Goal: Task Accomplishment & Management: Manage account settings

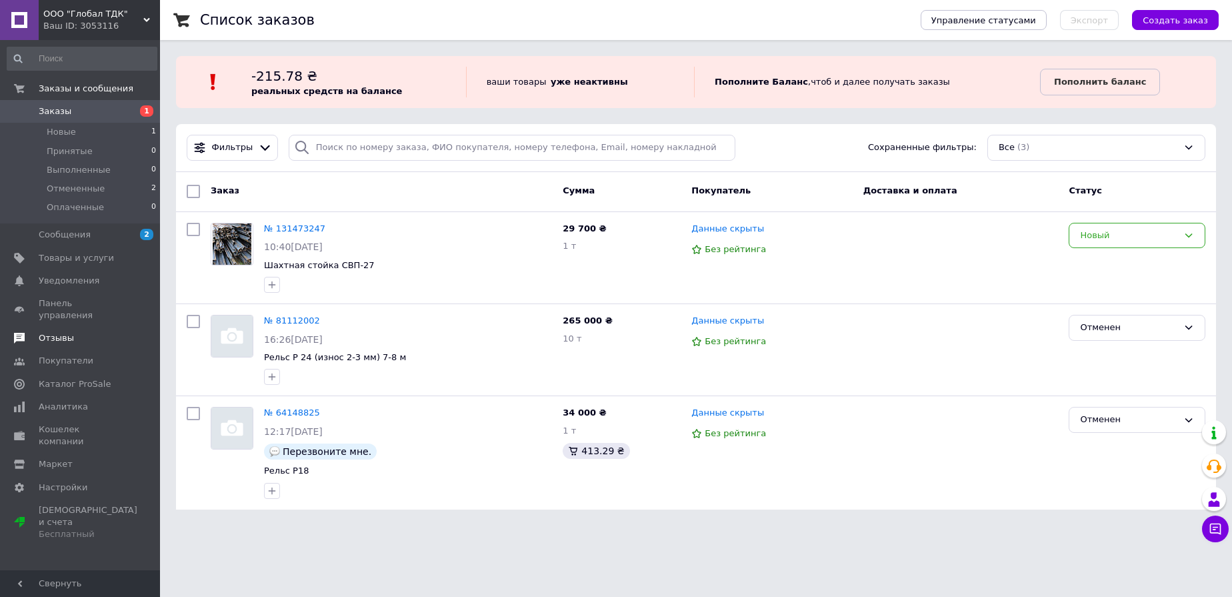
click at [64, 332] on span "Отзывы" at bounding box center [56, 338] width 35 height 12
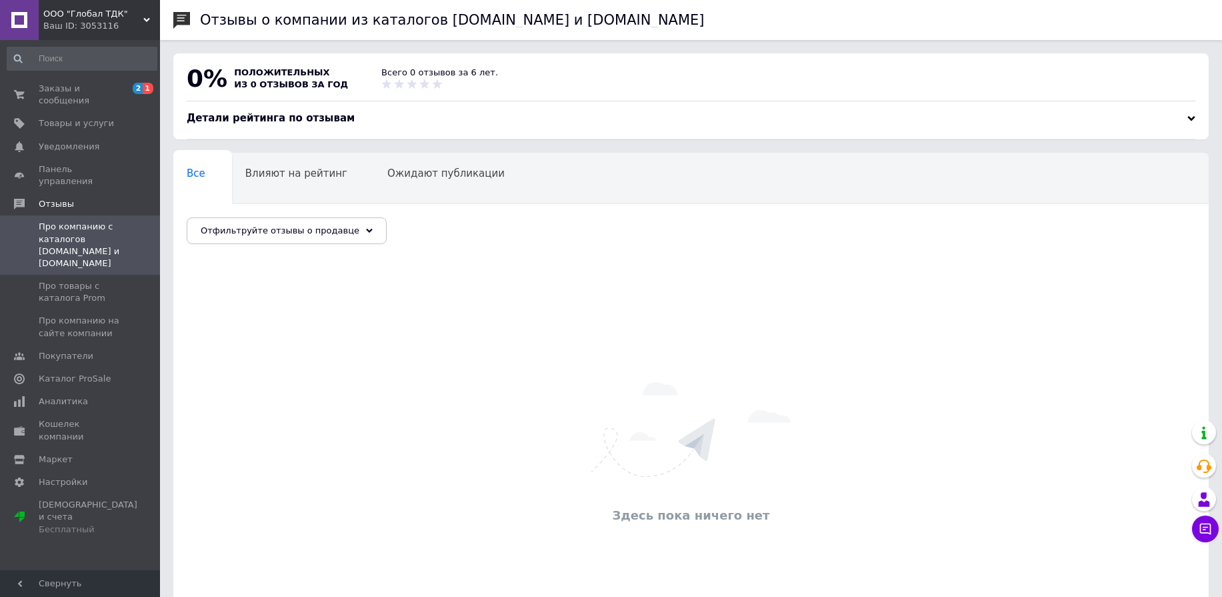
click at [131, 18] on span "ООО "Глобал ТДК"" at bounding box center [93, 14] width 100 height 12
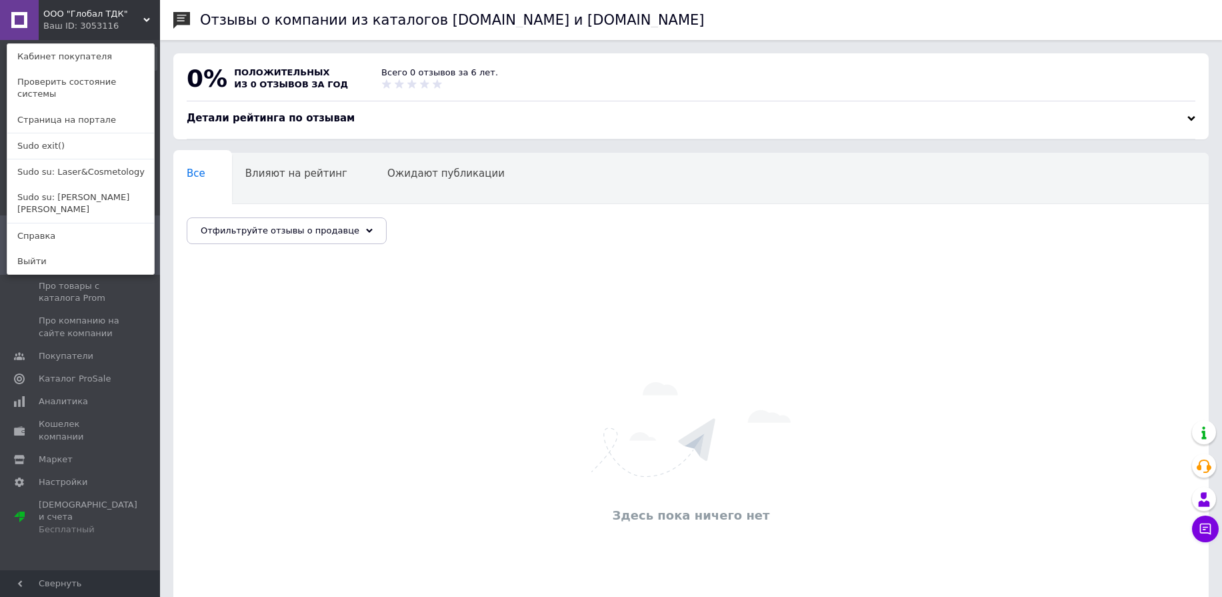
drag, startPoint x: 549, startPoint y: 309, endPoint x: 399, endPoint y: 245, distance: 163.4
click at [548, 309] on div "Здесь пока ничего нет" at bounding box center [691, 454] width 1036 height 407
click at [135, 30] on div "ООО "Глобал ТДК" Ваш ID: 3053116 Кабинет покупателя Проверить состояние системы…" at bounding box center [80, 20] width 160 height 40
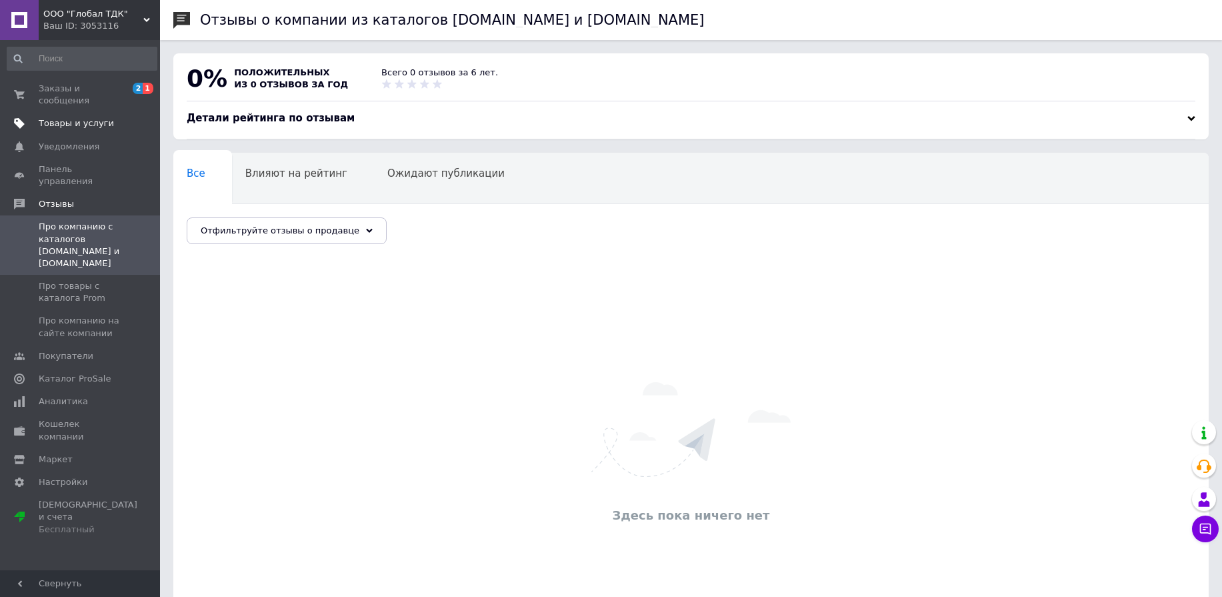
click at [69, 125] on span "Товары и услуги" at bounding box center [76, 123] width 75 height 12
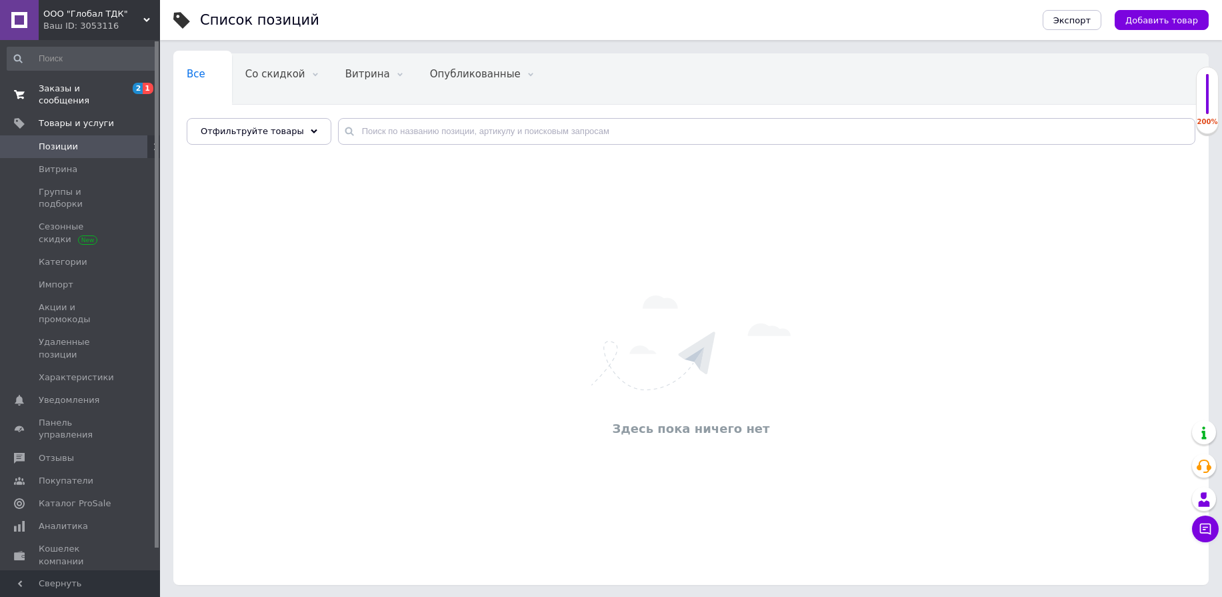
click at [61, 93] on span "Заказы и сообщения" at bounding box center [81, 95] width 85 height 24
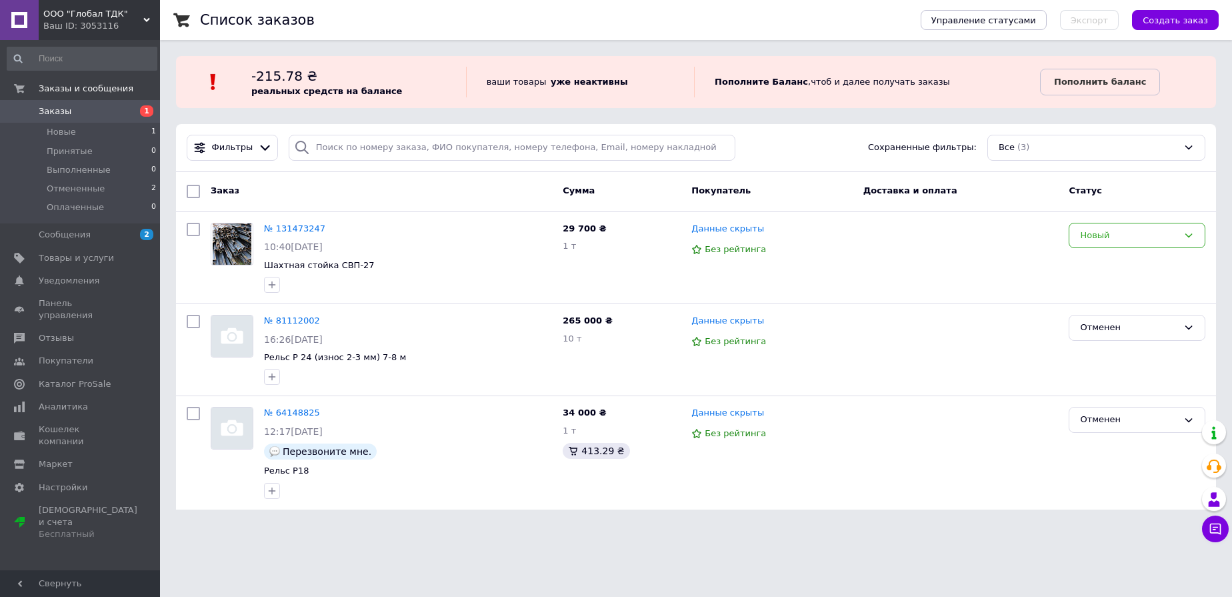
click at [139, 23] on div "Ваш ID: 3053116" at bounding box center [101, 26] width 117 height 12
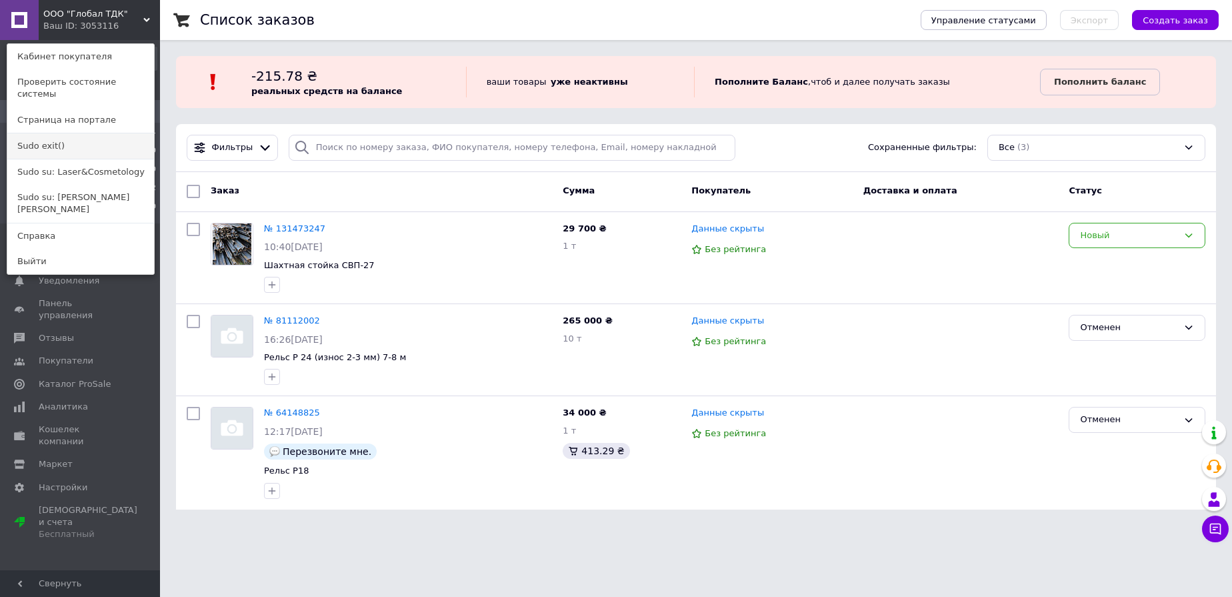
click at [89, 133] on link "Sudo exit()" at bounding box center [80, 145] width 147 height 25
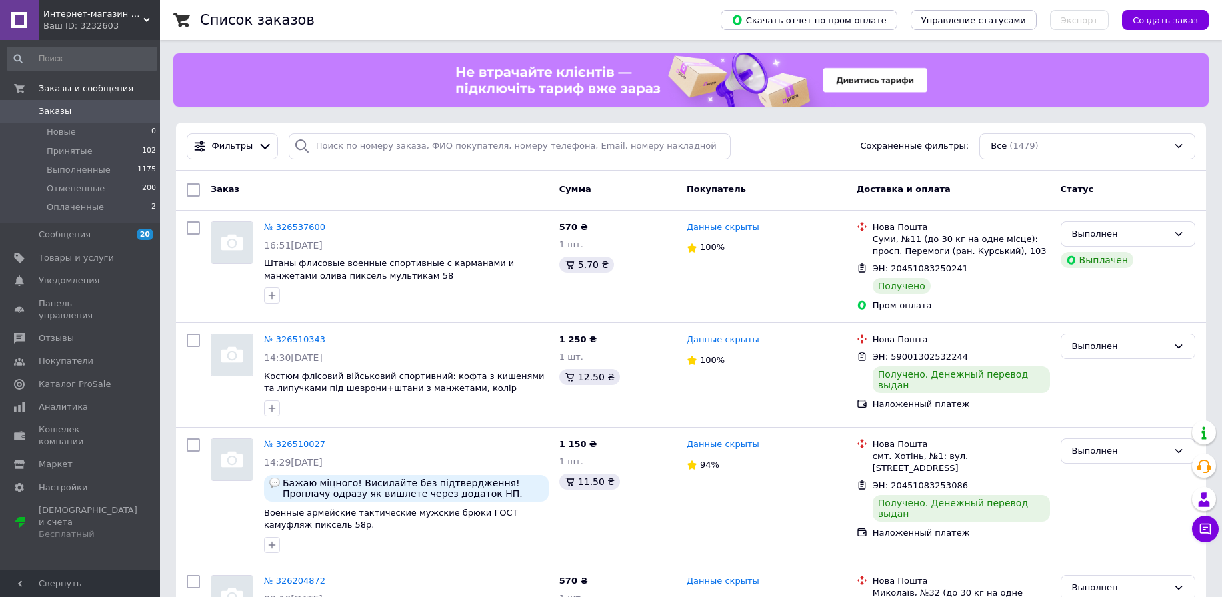
click at [129, 20] on div "Ваш ID: 3232603" at bounding box center [101, 26] width 117 height 12
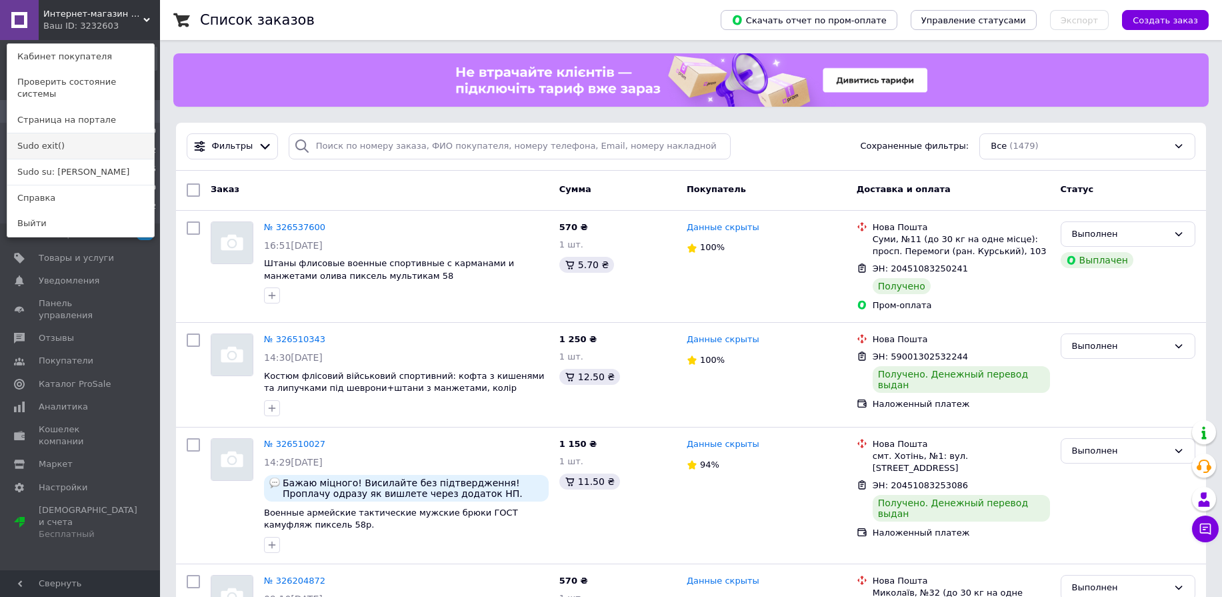
click at [97, 133] on link "Sudo exit()" at bounding box center [80, 145] width 147 height 25
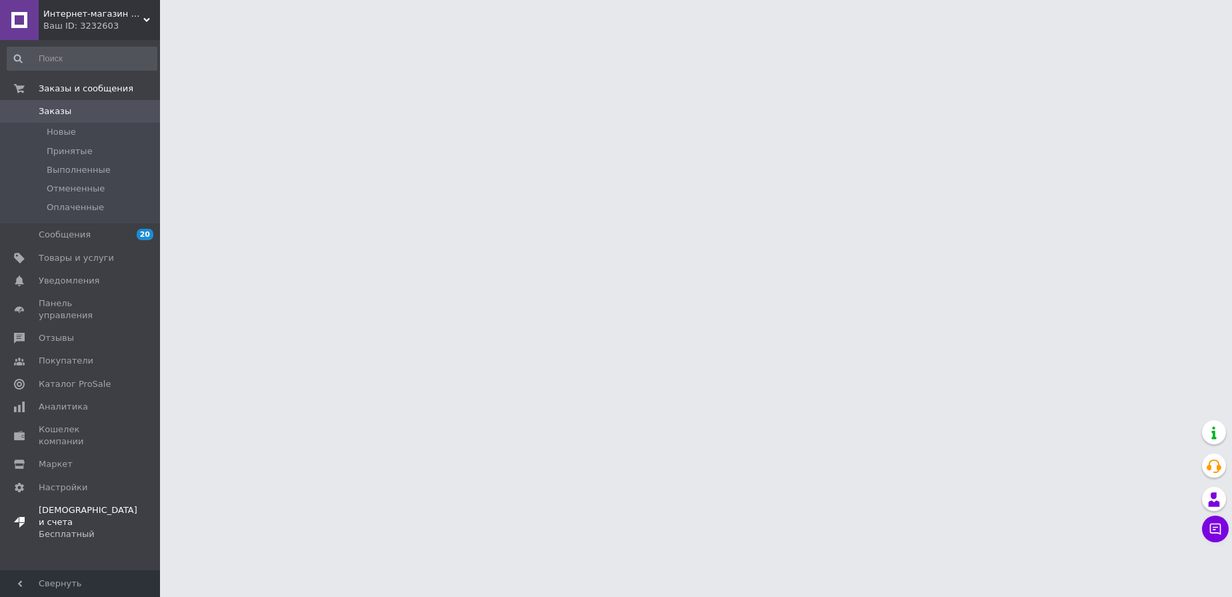
click at [100, 504] on span "Тарифы и счета Бесплатный" at bounding box center [88, 522] width 99 height 37
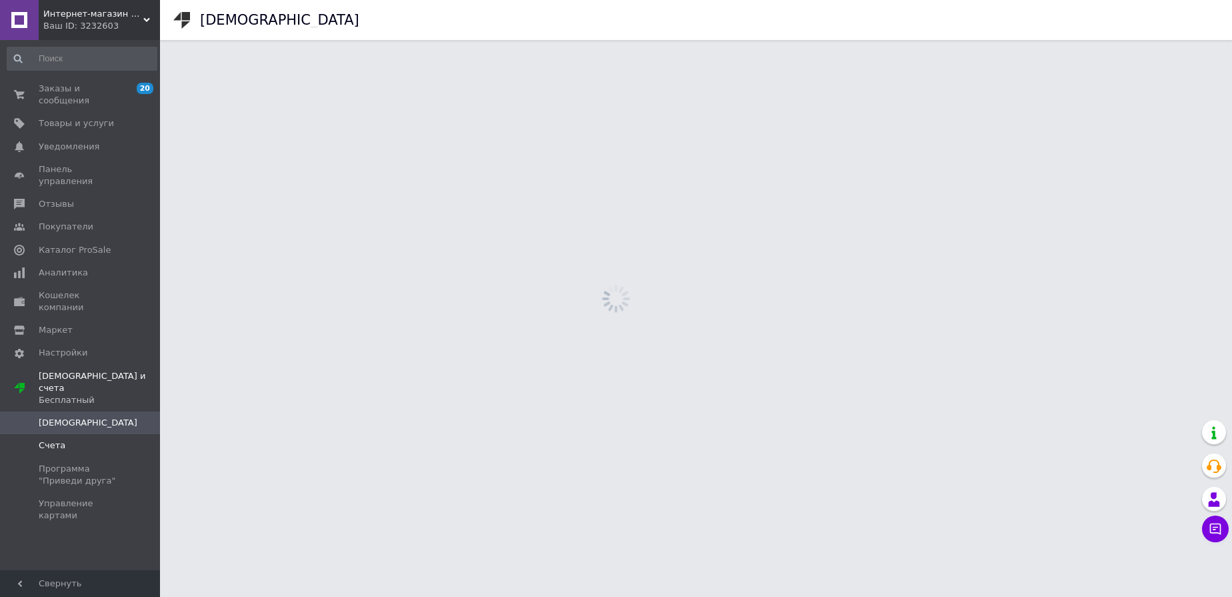
click at [55, 439] on span "Счета" at bounding box center [52, 445] width 27 height 12
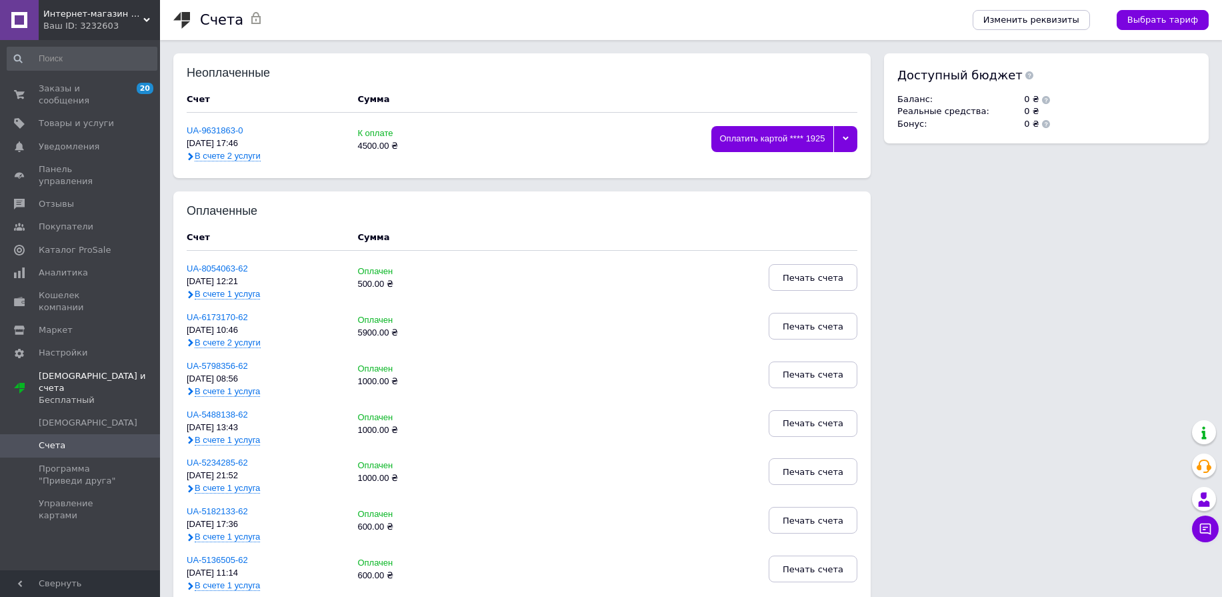
click at [225, 153] on span "В счете 2 услуги" at bounding box center [228, 156] width 66 height 11
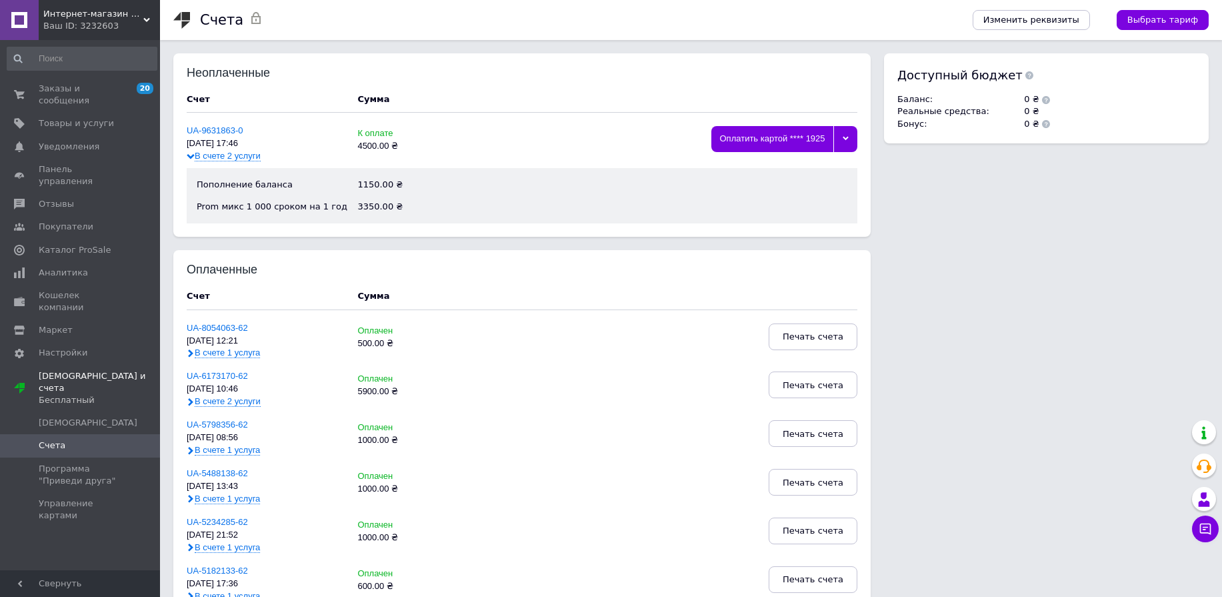
click at [139, 22] on div "Ваш ID: 3232603" at bounding box center [101, 26] width 117 height 12
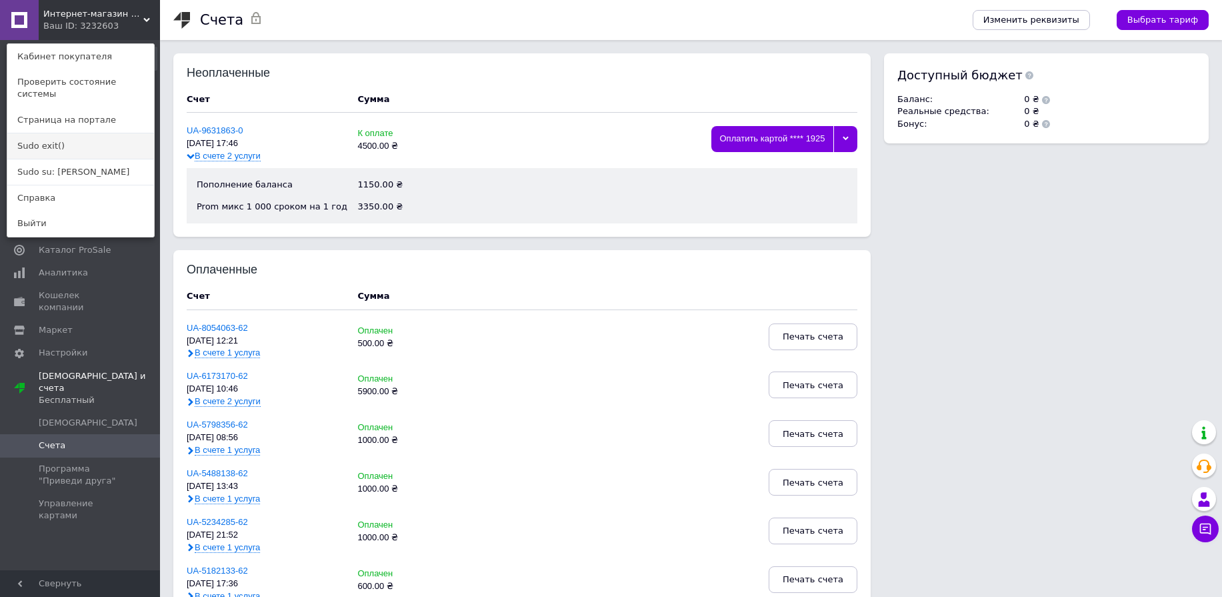
click at [48, 133] on link "Sudo exit()" at bounding box center [80, 145] width 147 height 25
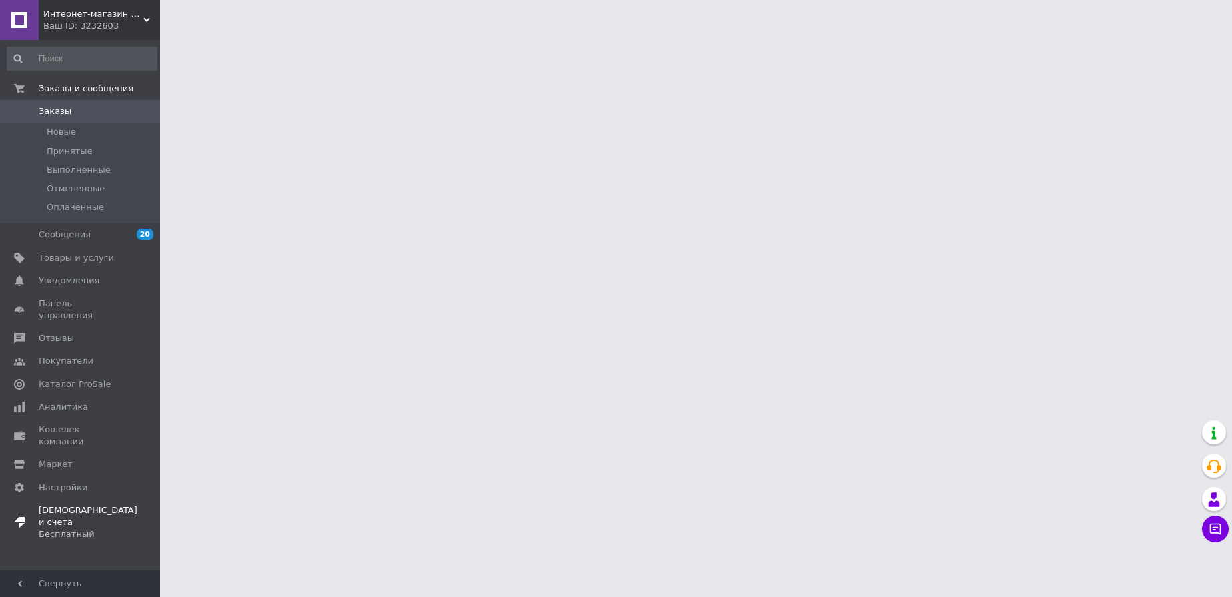
click at [98, 528] on div "Бесплатный" at bounding box center [88, 534] width 99 height 12
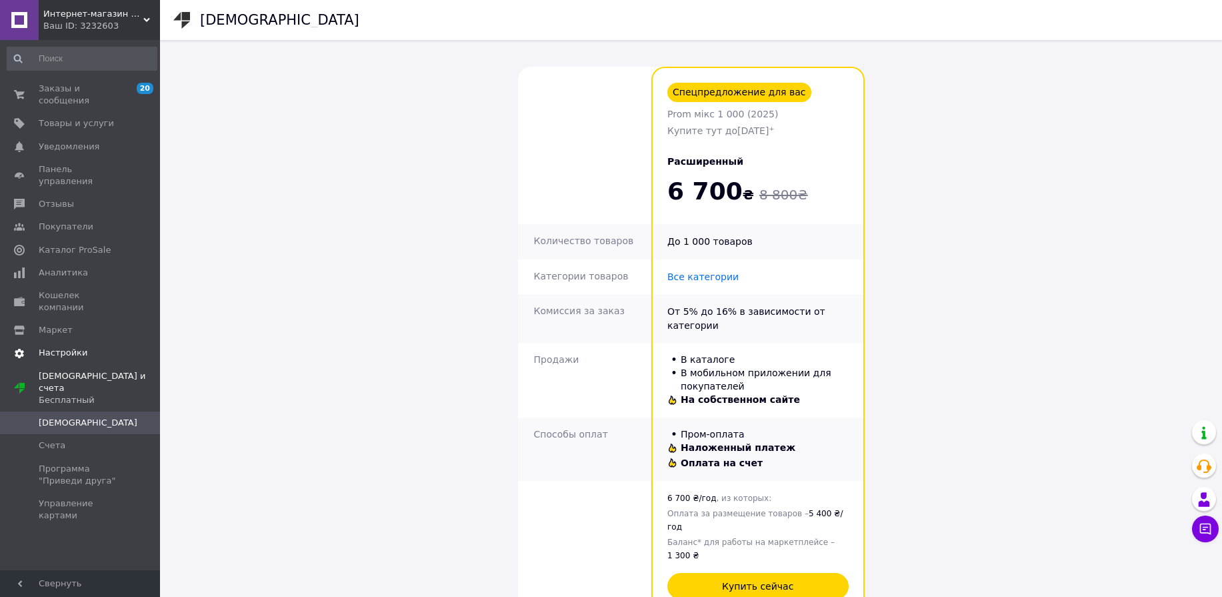
click at [71, 347] on span "Настройки" at bounding box center [63, 353] width 49 height 12
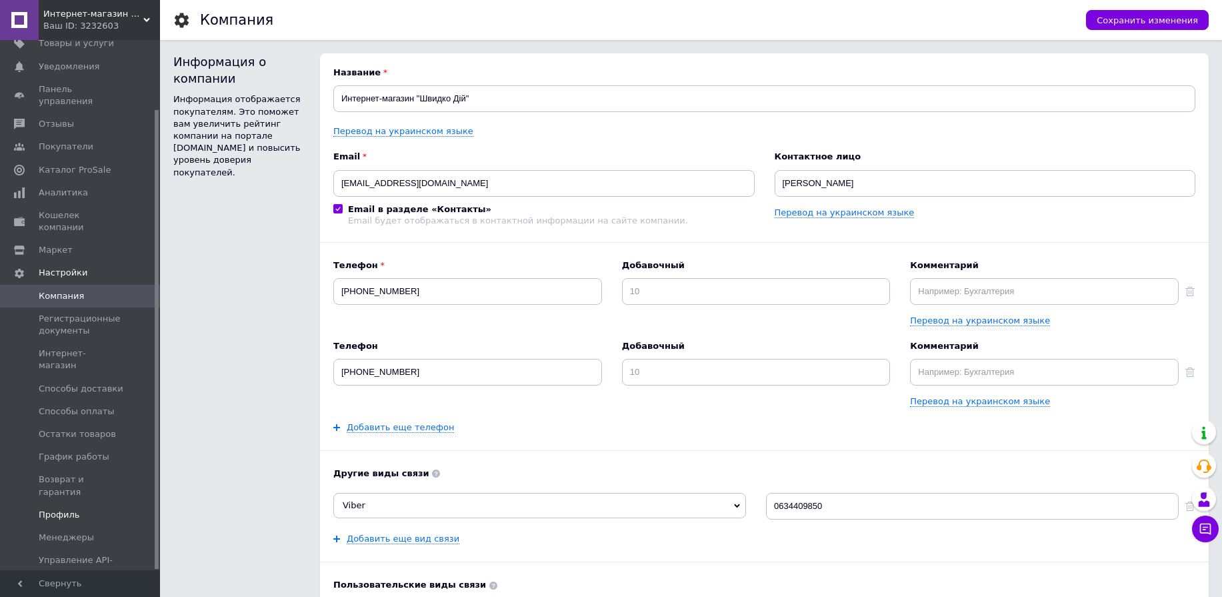
click at [61, 509] on span "Профиль" at bounding box center [59, 515] width 41 height 12
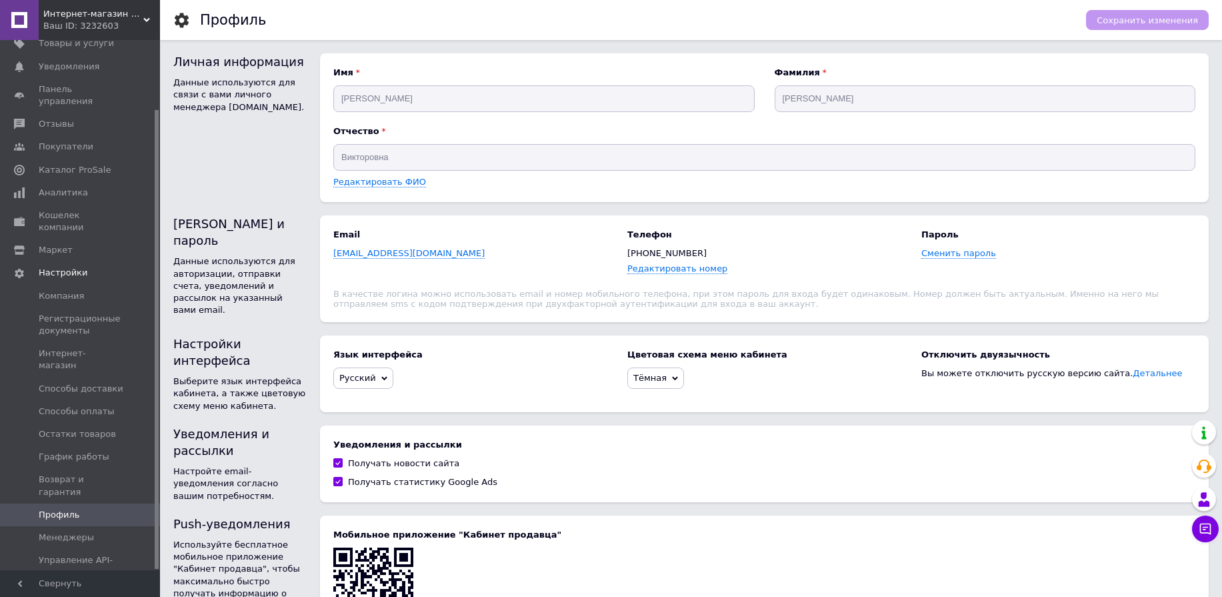
click at [140, 19] on span "Интернет-магазин "Швидко Дій"" at bounding box center [93, 14] width 100 height 12
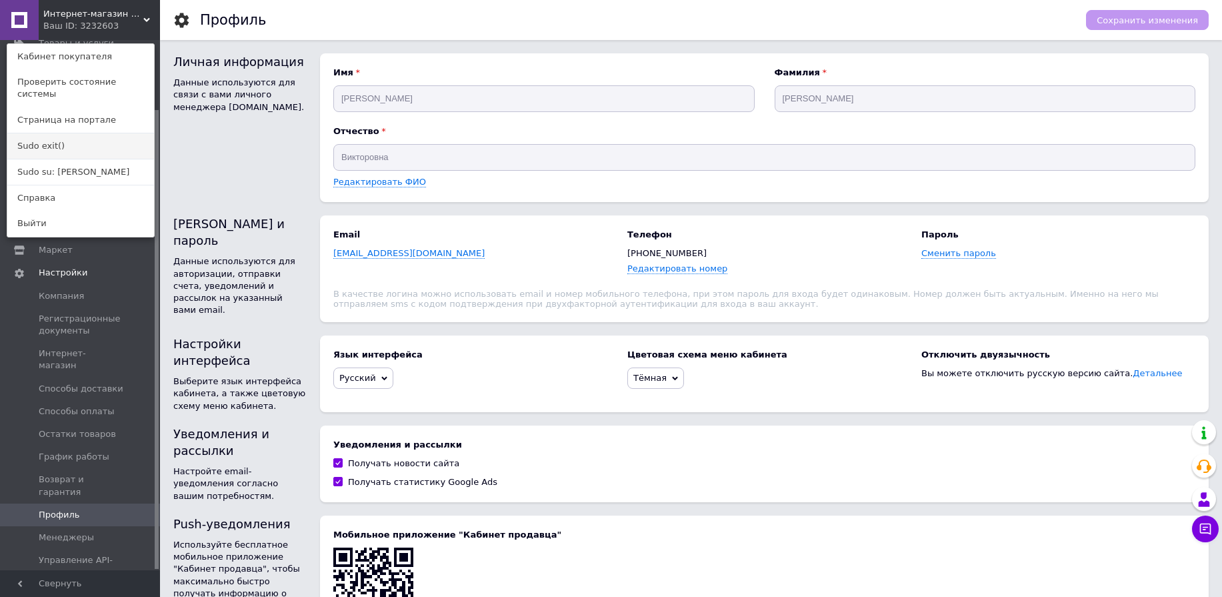
click at [77, 133] on link "Sudo exit()" at bounding box center [80, 145] width 147 height 25
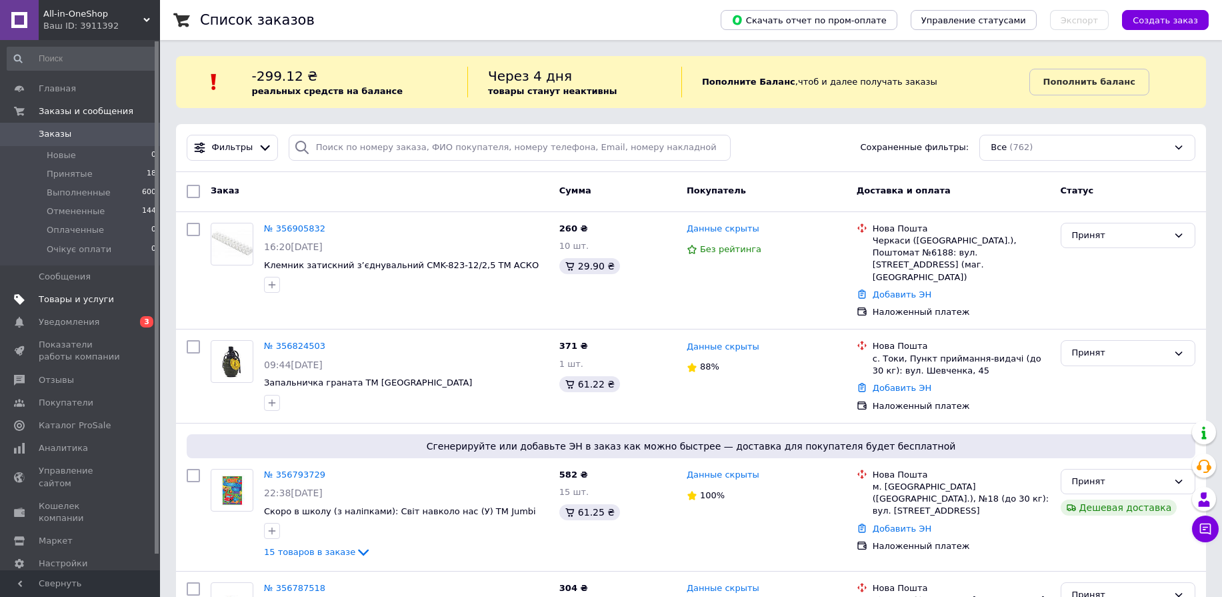
click at [69, 305] on span "Товары и услуги" at bounding box center [76, 299] width 75 height 12
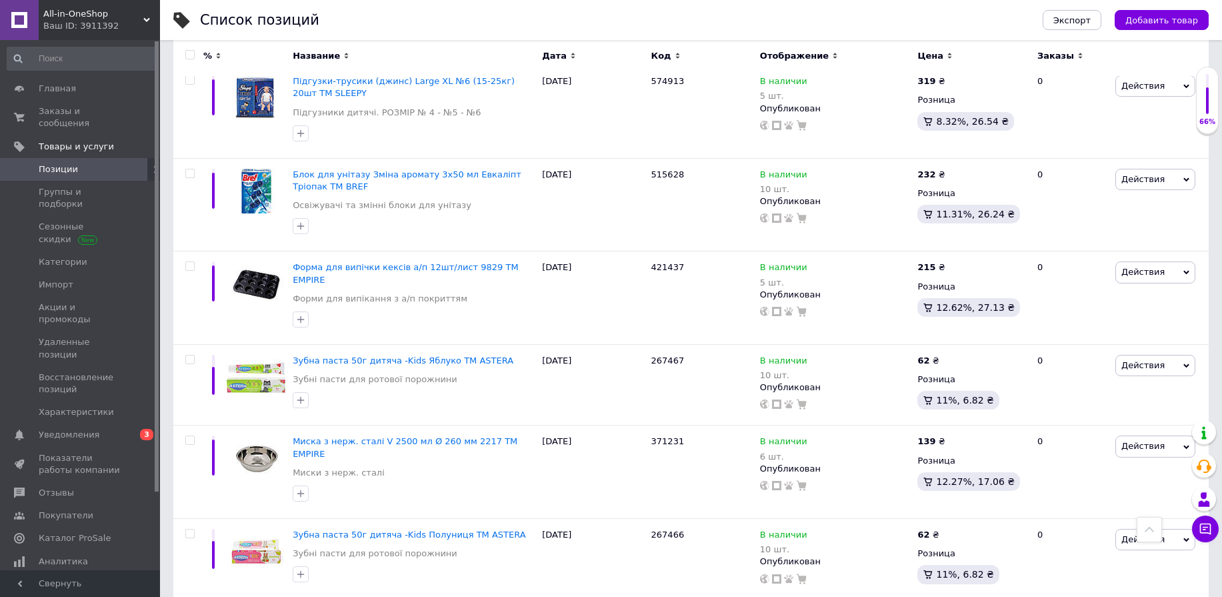
scroll to position [8550, 0]
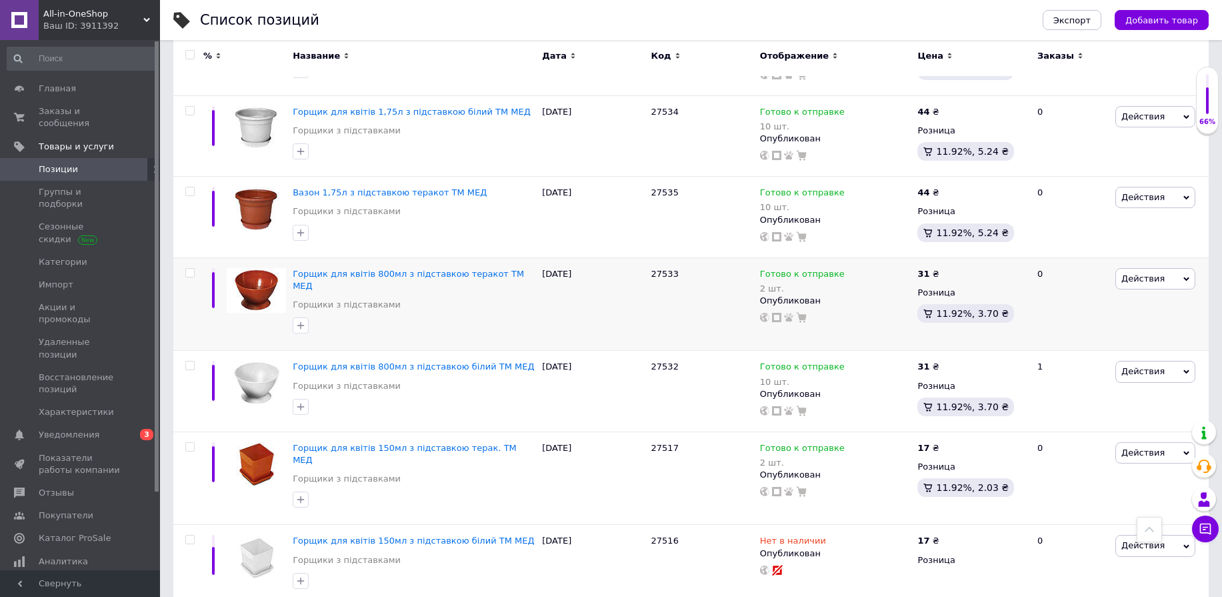
scroll to position [7210, 0]
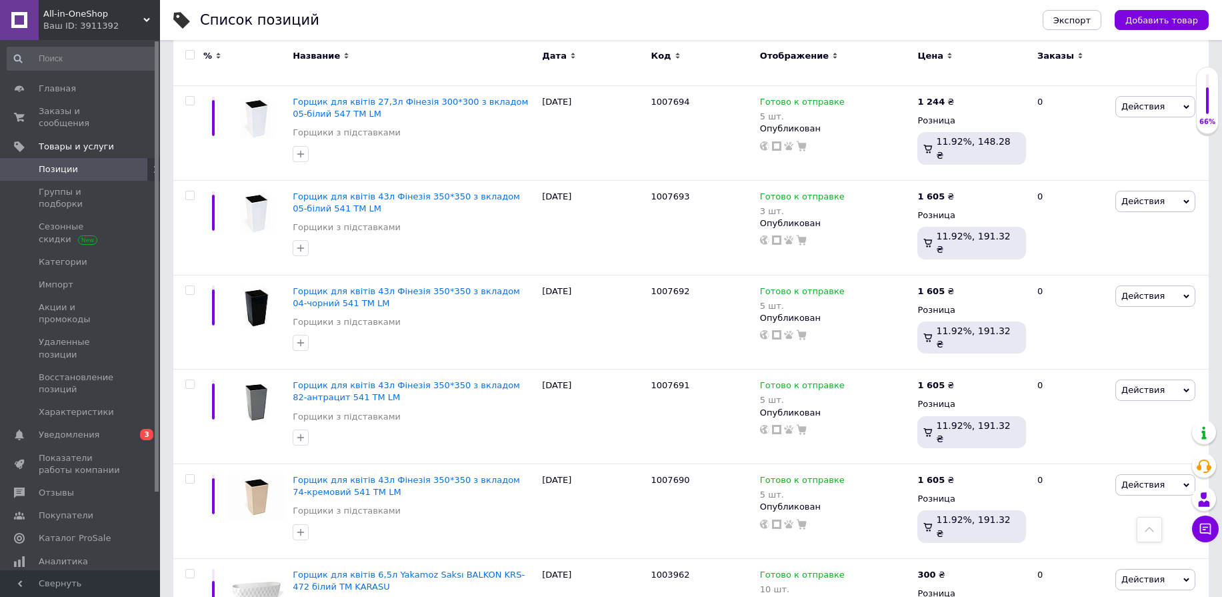
scroll to position [4890, 0]
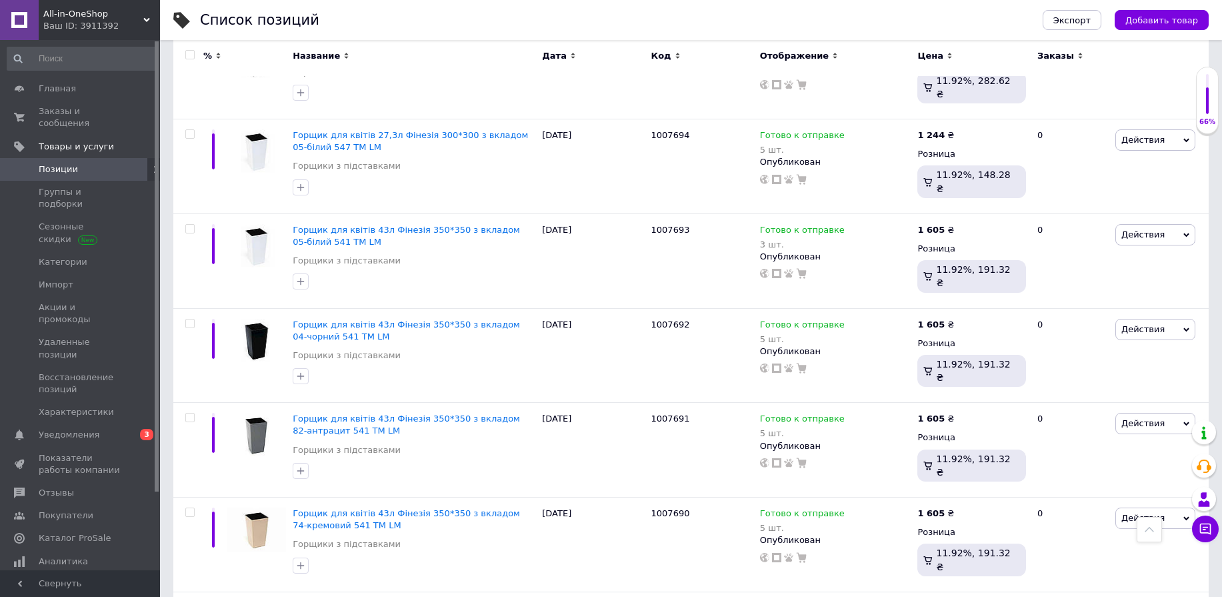
click at [130, 29] on div "Ваш ID: 3911392" at bounding box center [101, 26] width 117 height 12
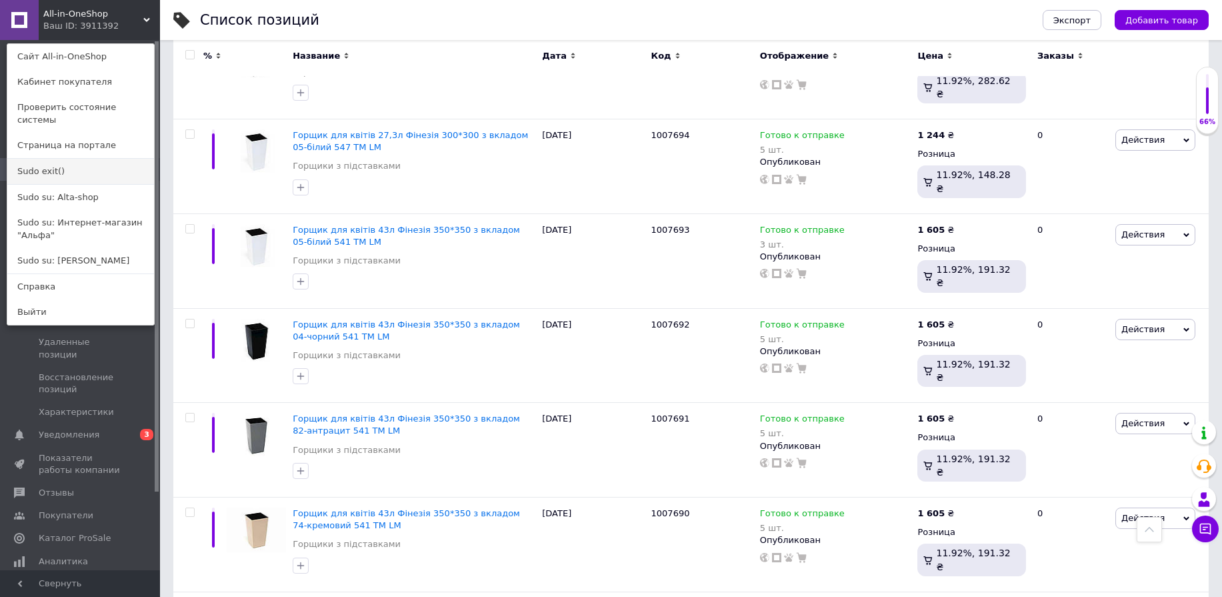
click at [65, 159] on link "Sudo exit()" at bounding box center [80, 171] width 147 height 25
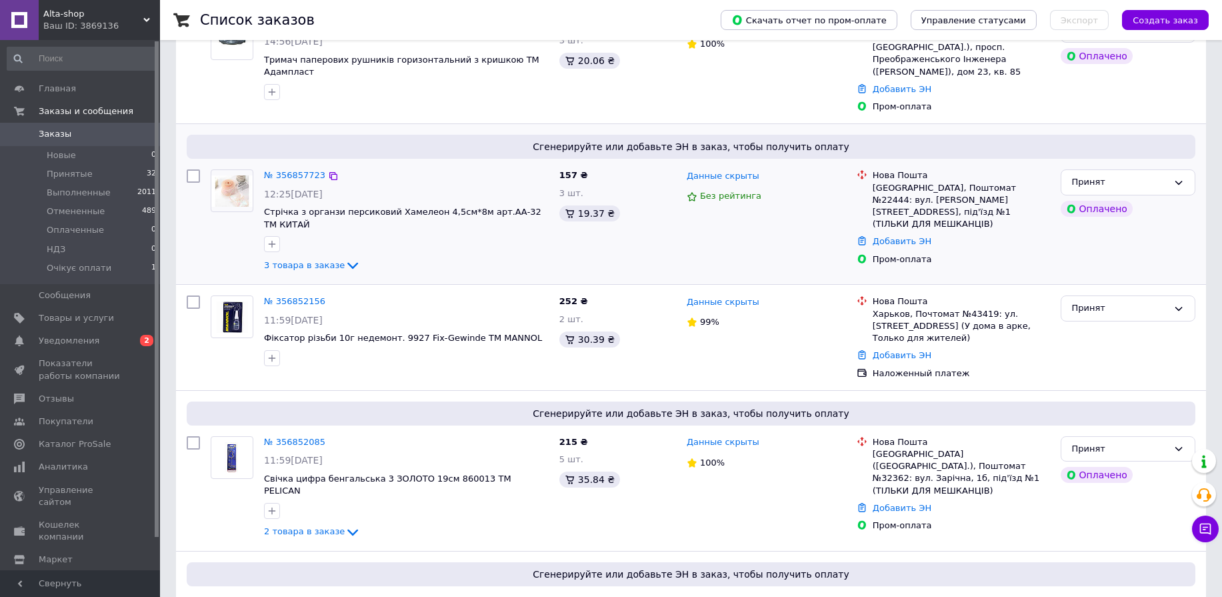
scroll to position [160, 0]
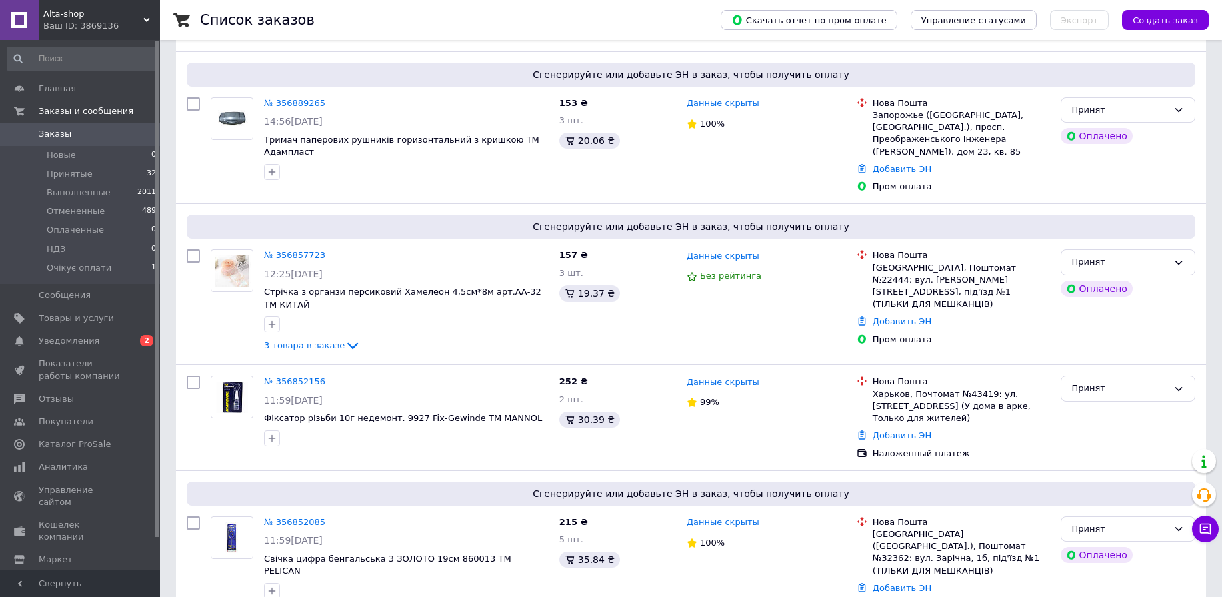
click at [137, 20] on div "Ваш ID: 3869136" at bounding box center [101, 26] width 117 height 12
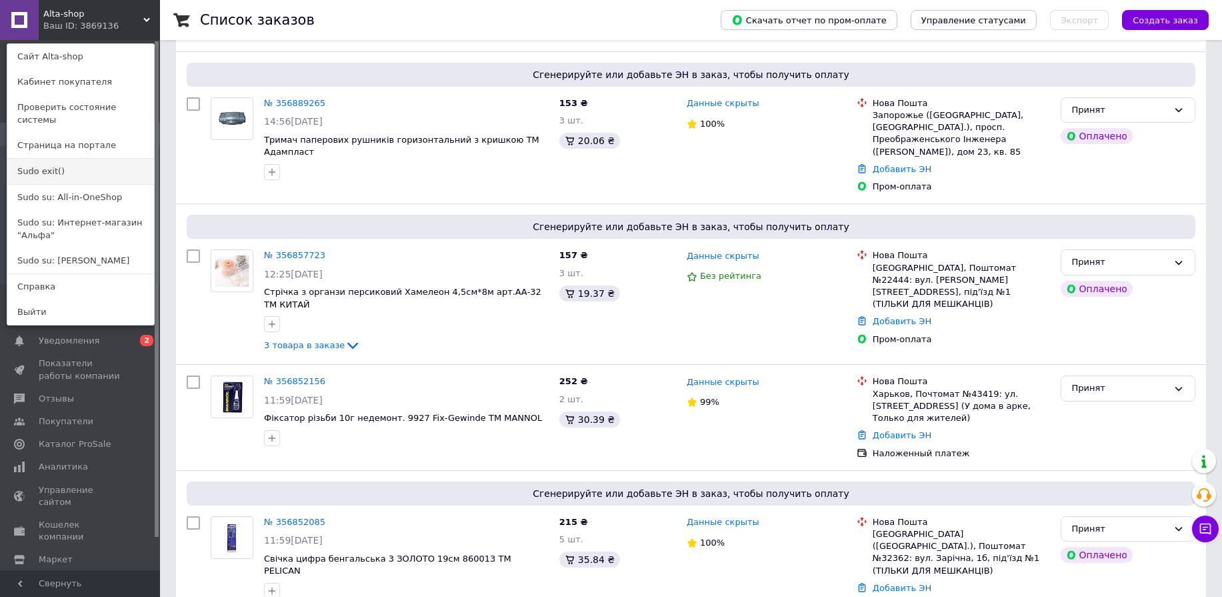
click at [73, 159] on link "Sudo exit()" at bounding box center [80, 171] width 147 height 25
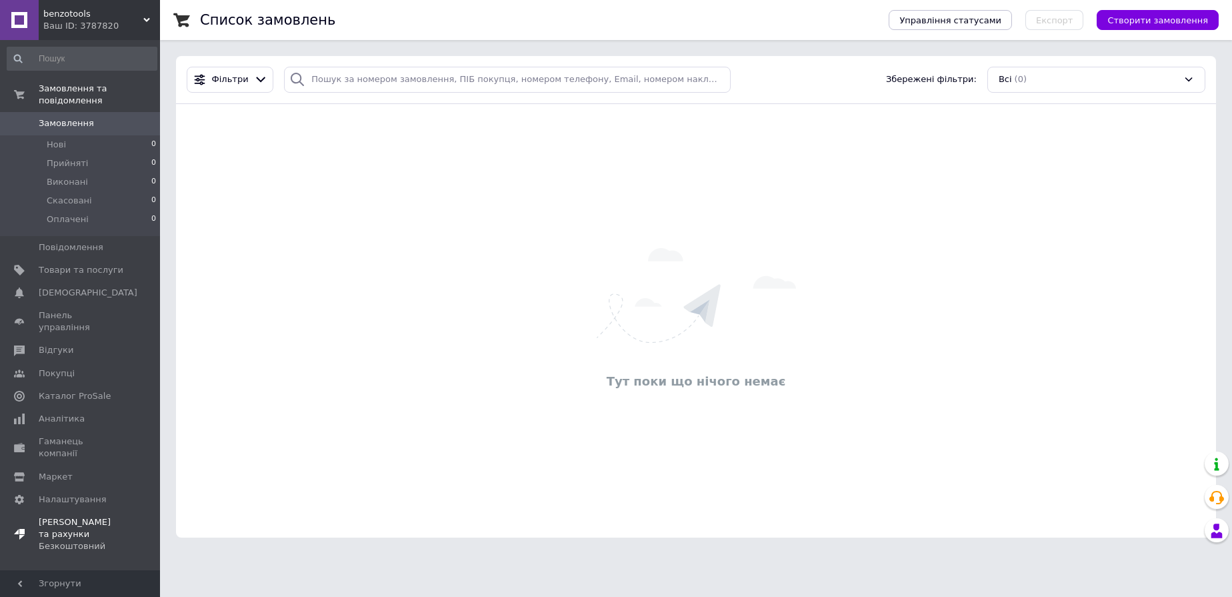
click at [82, 516] on span "[PERSON_NAME] та рахунки Безкоштовний" at bounding box center [81, 534] width 85 height 37
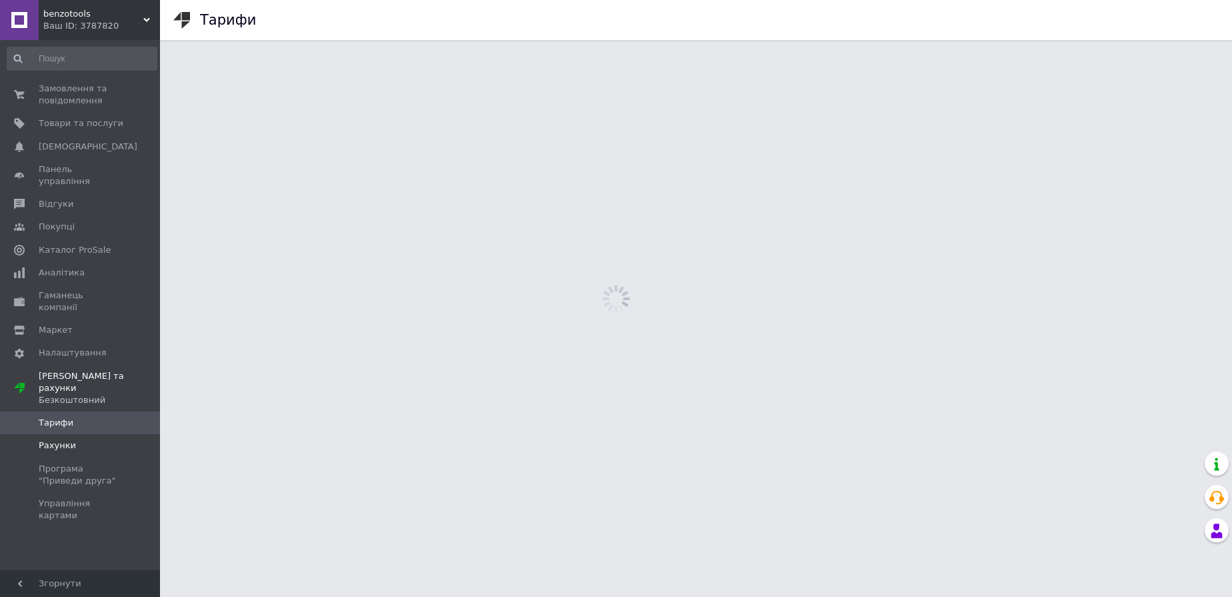
click at [65, 439] on span "Рахунки" at bounding box center [57, 445] width 37 height 12
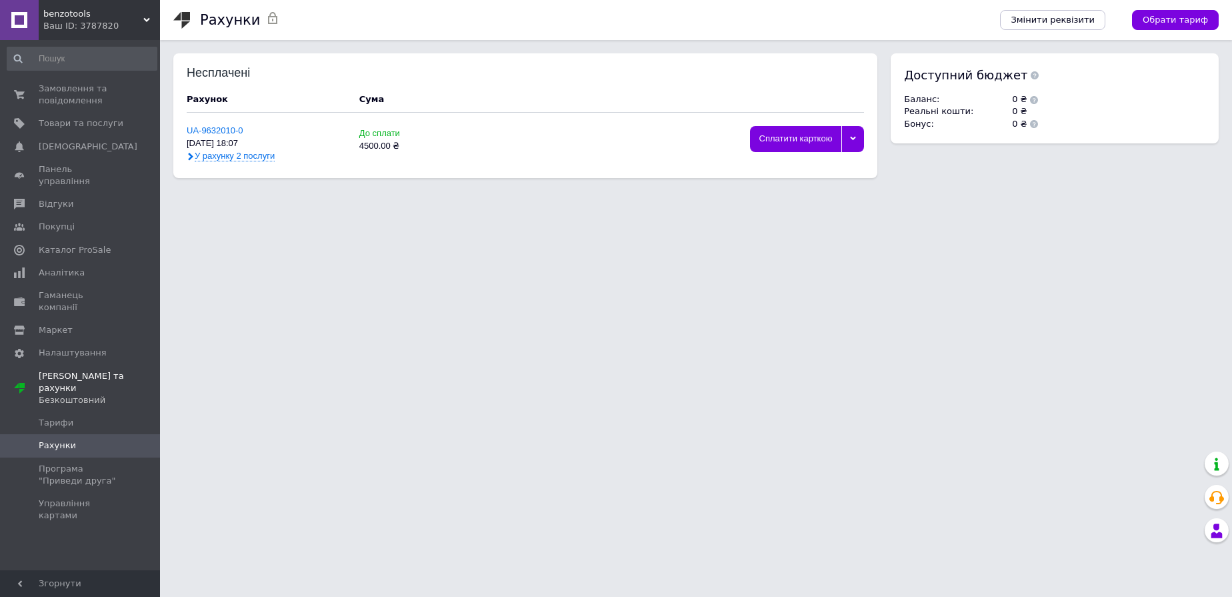
click at [221, 157] on span "У рахунку 2 послуги" at bounding box center [235, 156] width 80 height 11
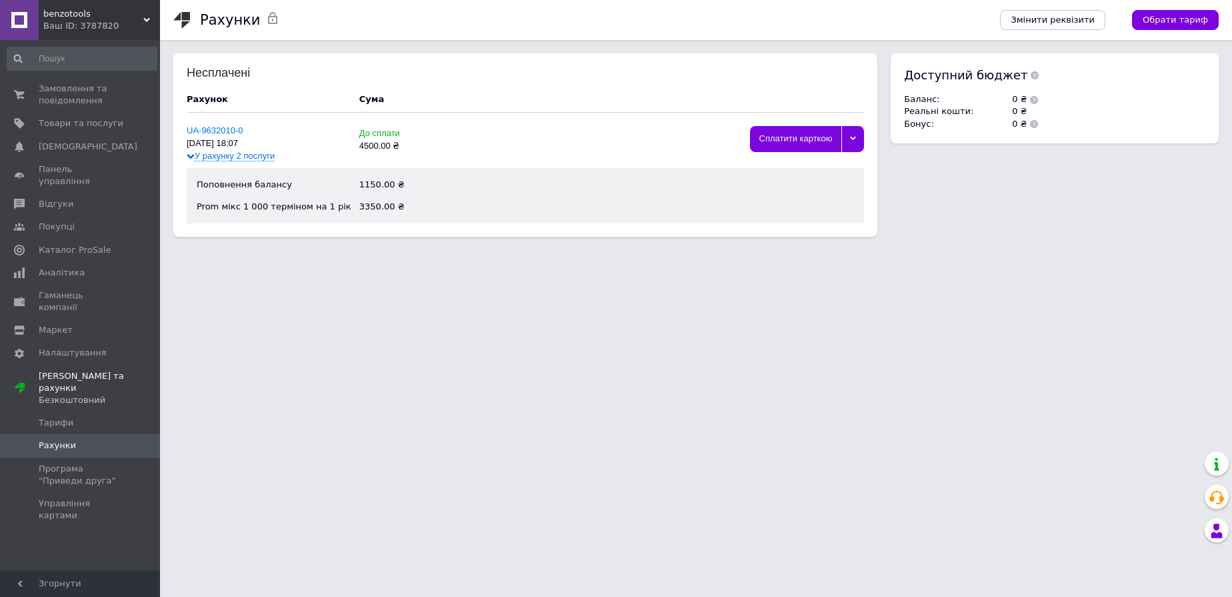
click at [123, 29] on div "Ваш ID: 3787820" at bounding box center [101, 26] width 117 height 12
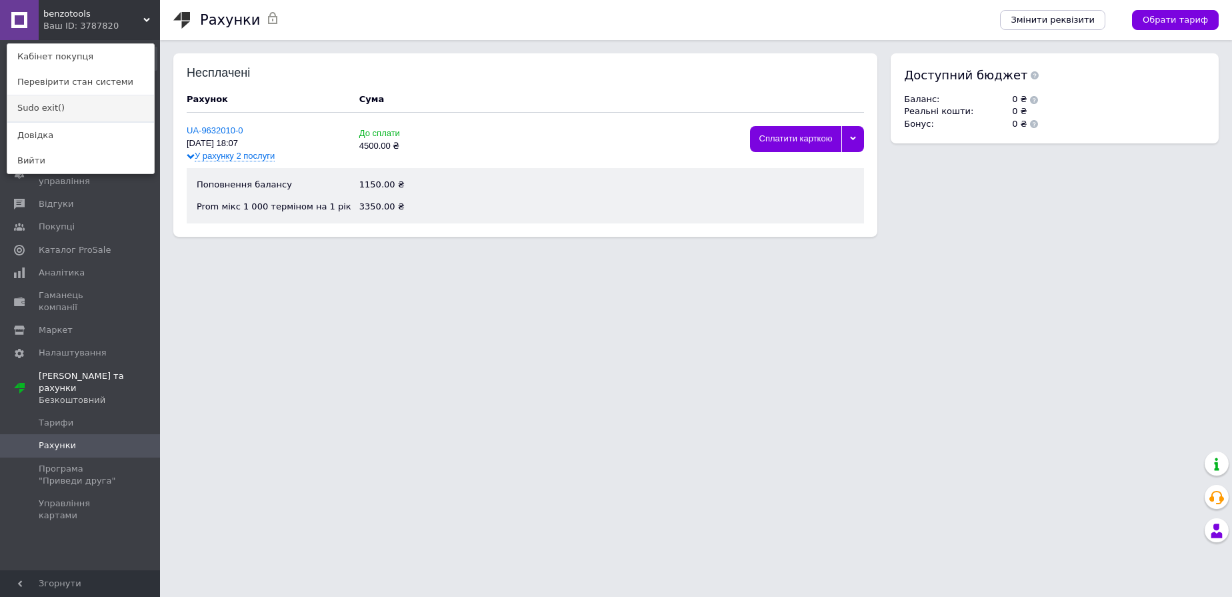
click at [61, 114] on link "Sudo exit()" at bounding box center [80, 107] width 147 height 25
